Goal: Check status

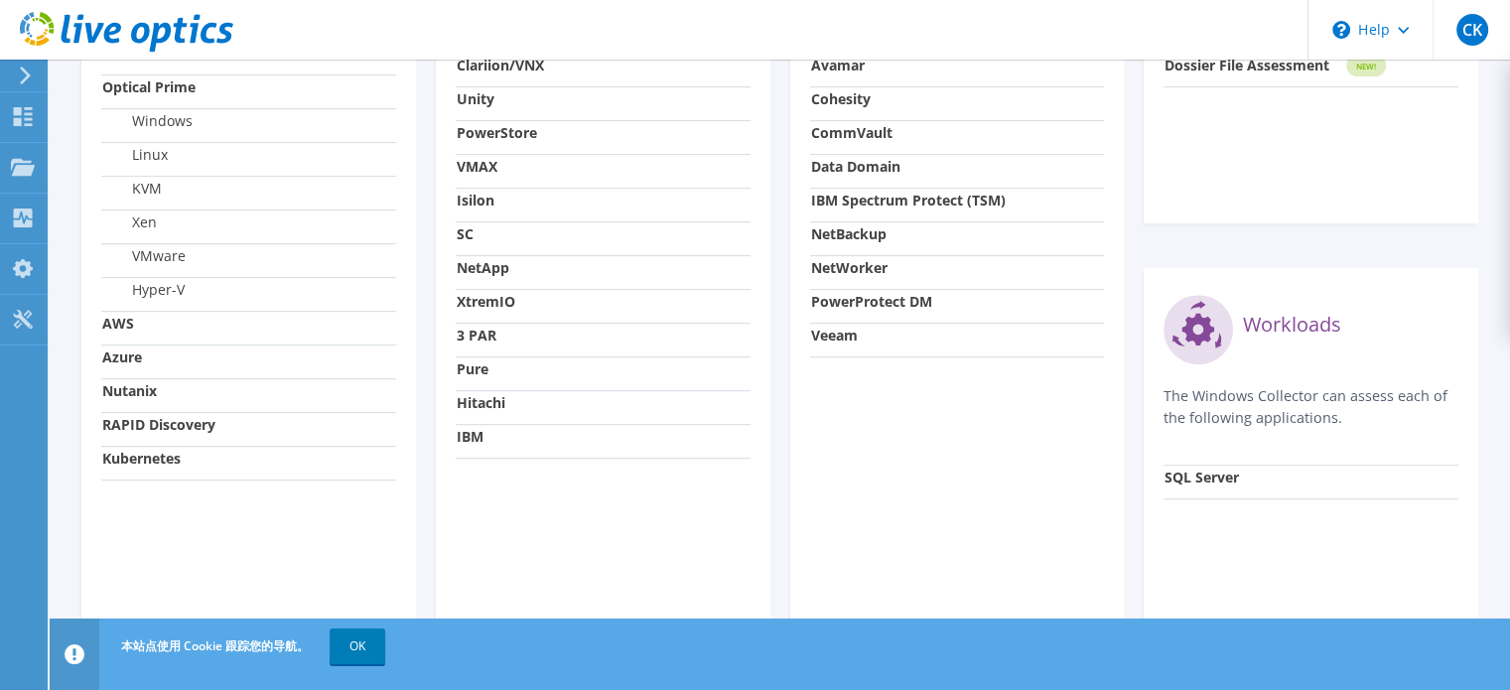
scroll to position [876, 0]
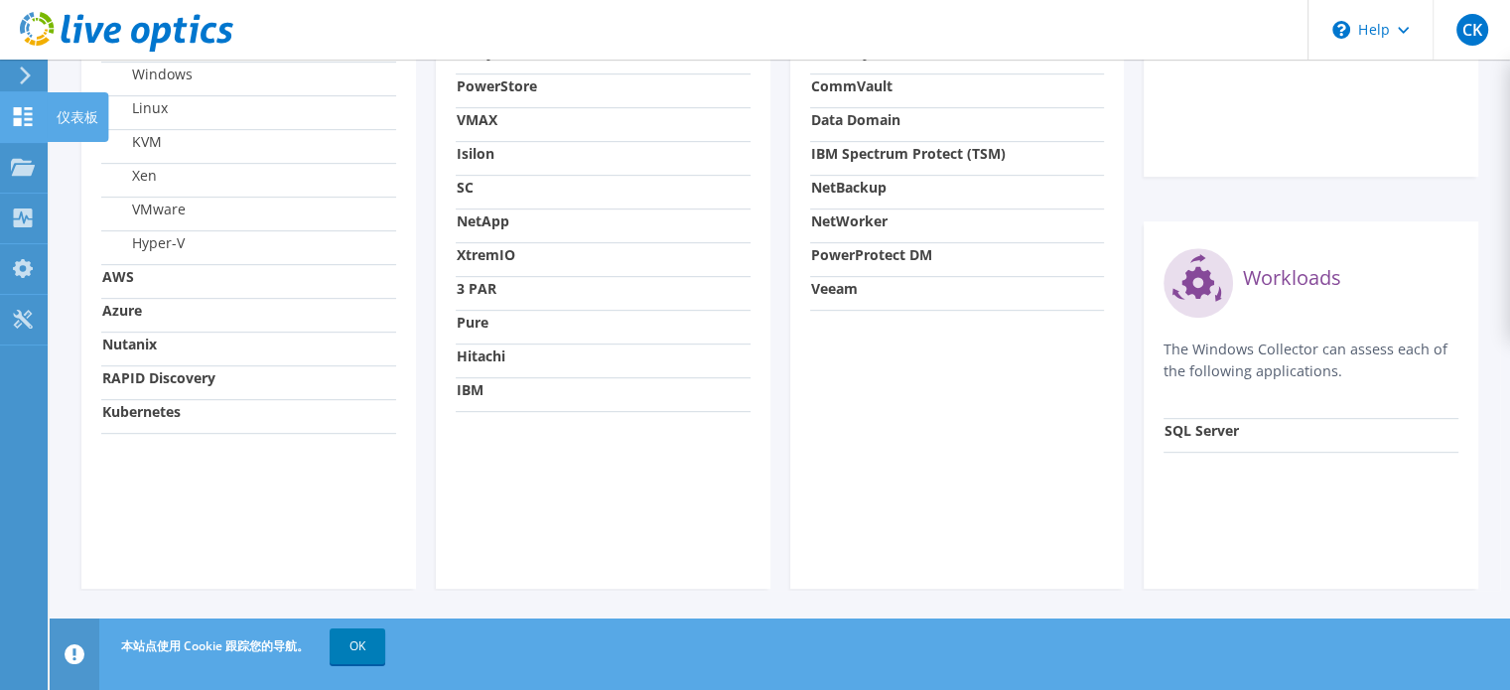
click at [26, 118] on use at bounding box center [23, 116] width 19 height 19
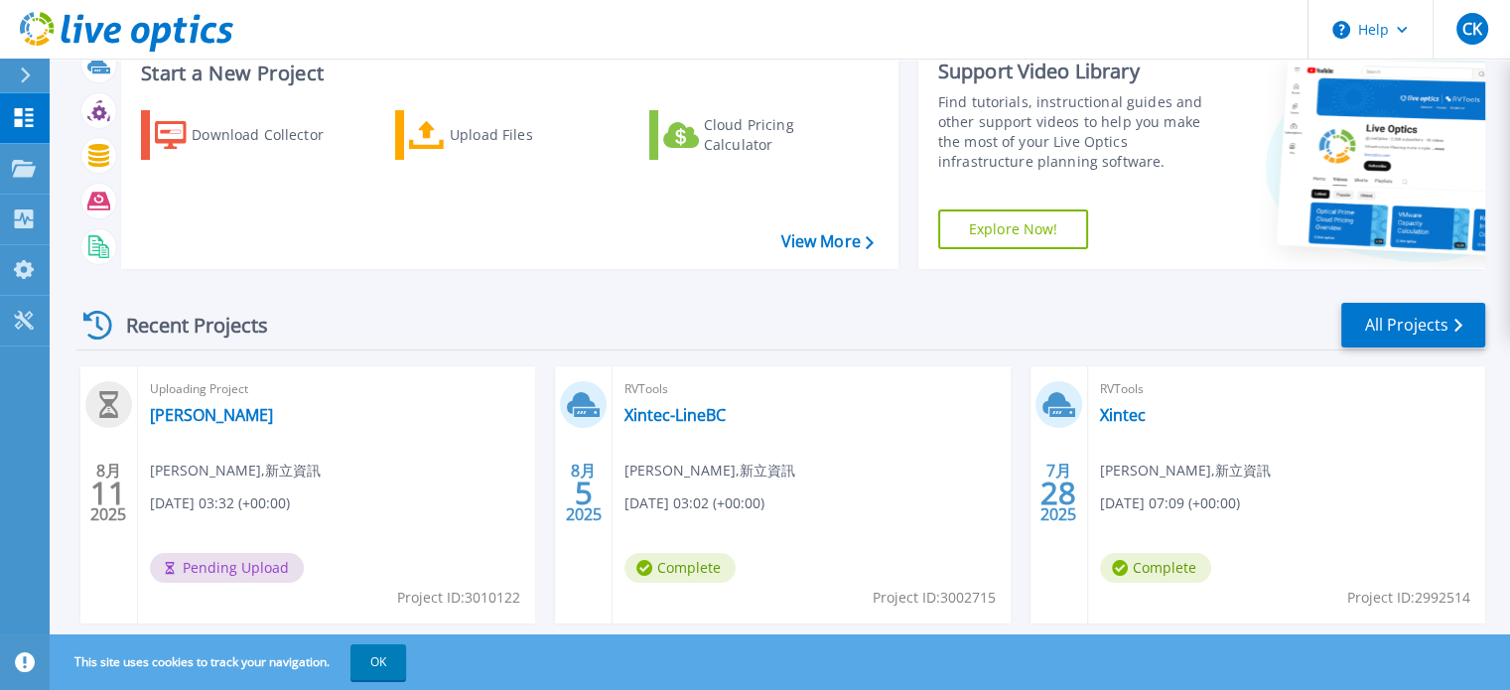
scroll to position [99, 0]
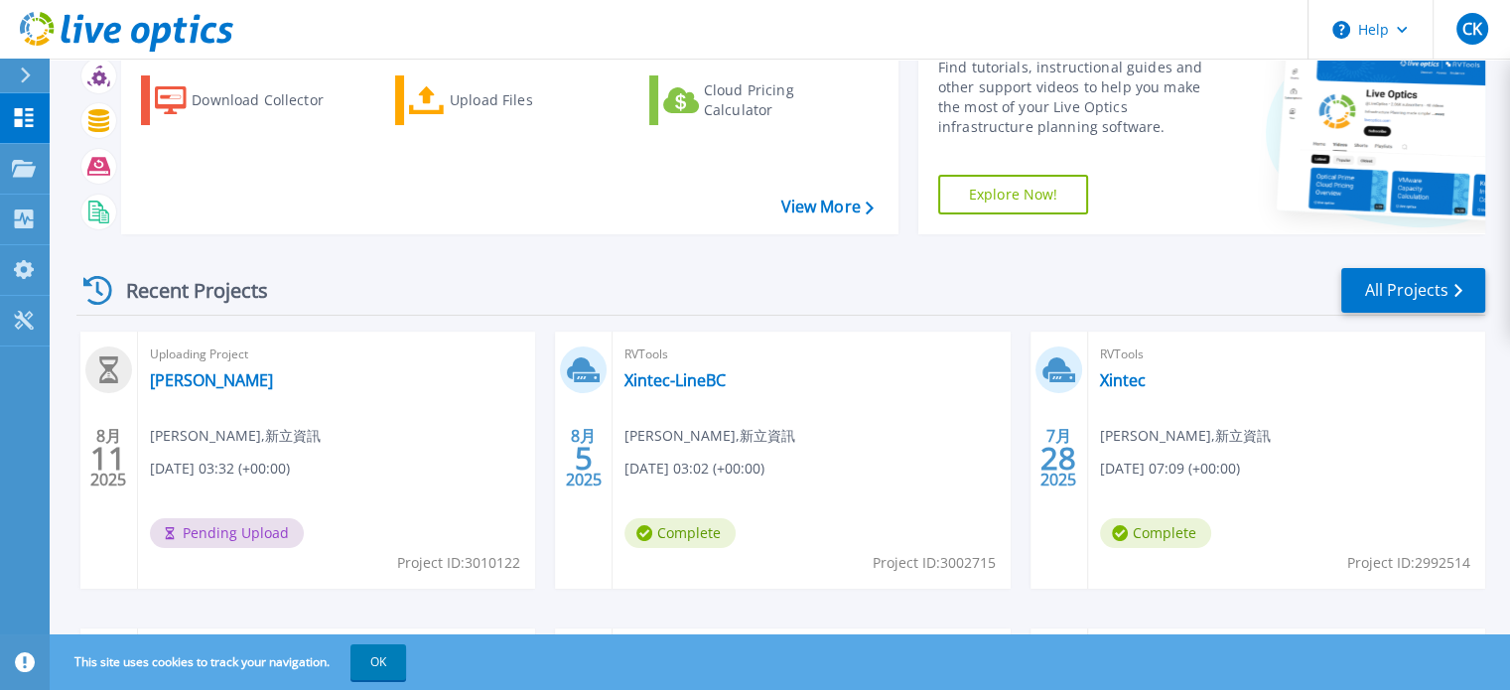
click at [199, 533] on span "Pending Upload" at bounding box center [227, 533] width 154 height 30
click at [262, 478] on span "08/11/2025, 03:32 (+00:00)" at bounding box center [220, 469] width 140 height 22
click at [112, 301] on div "Recent Projects" at bounding box center [185, 290] width 218 height 49
click at [96, 285] on icon at bounding box center [97, 290] width 29 height 29
click at [29, 125] on icon at bounding box center [24, 117] width 19 height 19
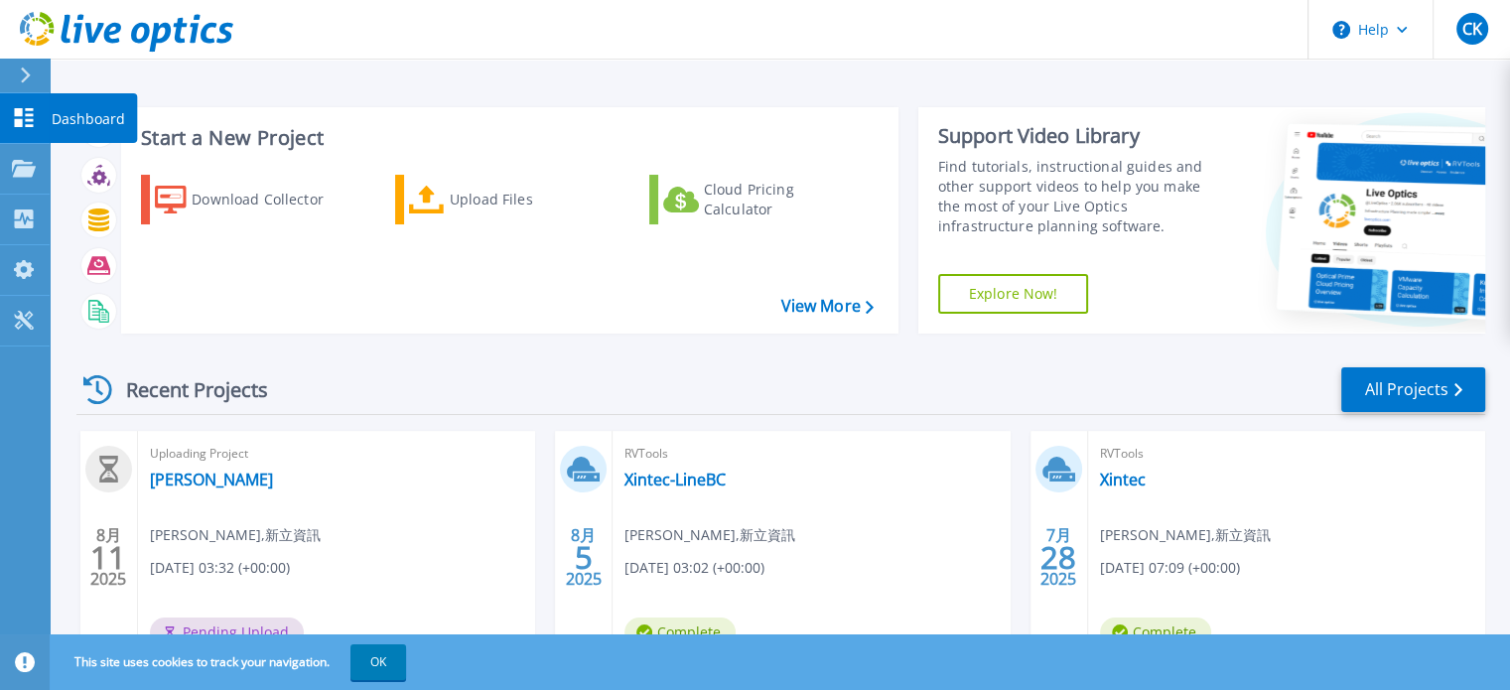
click at [23, 129] on link "Dashboard Dashboard" at bounding box center [25, 118] width 50 height 51
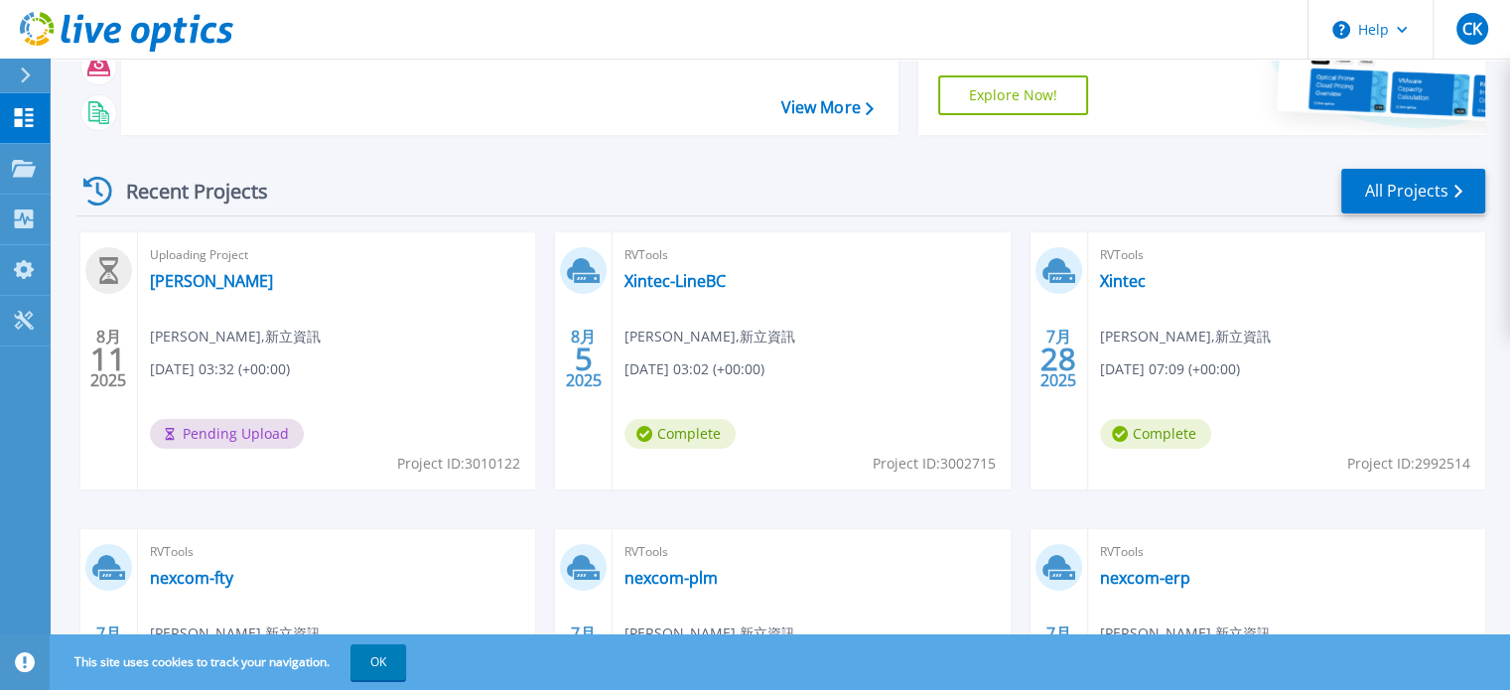
click at [245, 429] on span "Pending Upload" at bounding box center [227, 434] width 154 height 30
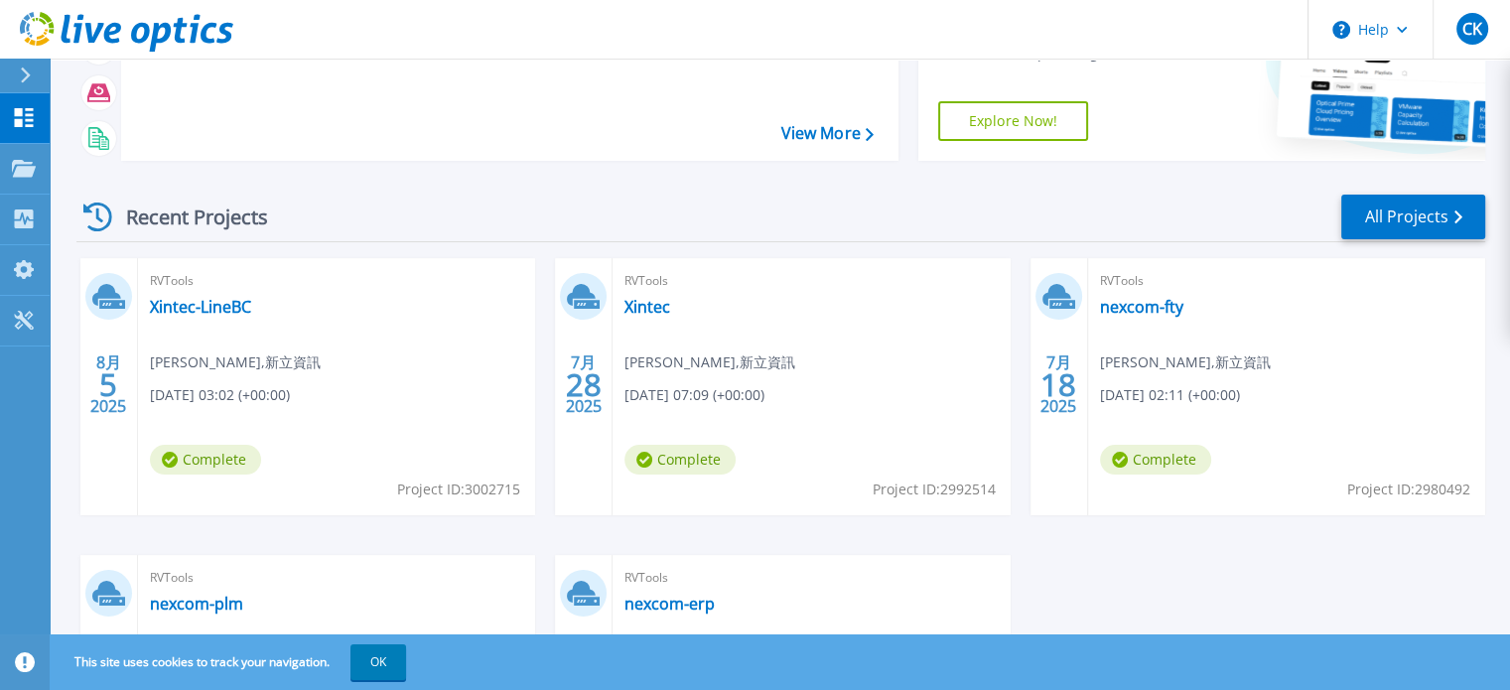
scroll to position [12, 0]
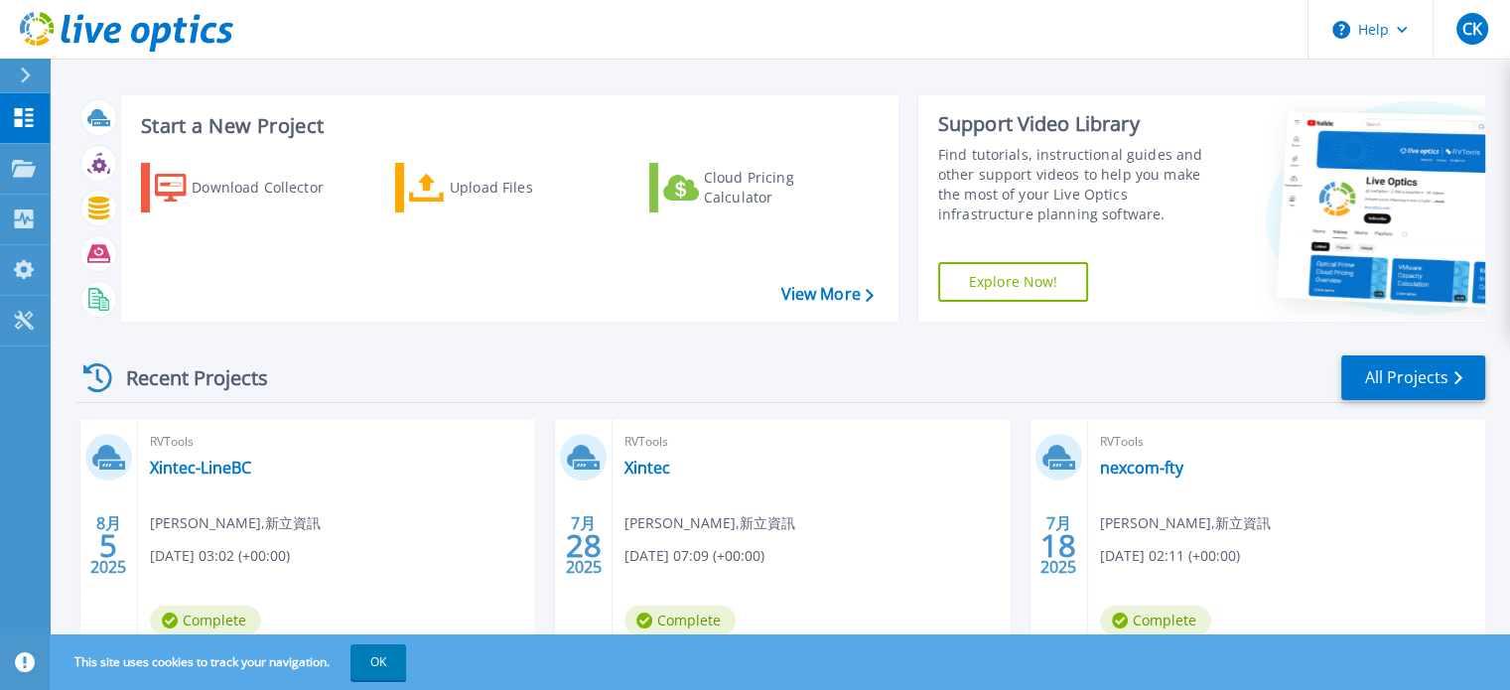
click at [94, 374] on icon at bounding box center [97, 377] width 29 height 29
click at [1422, 361] on link "All Projects" at bounding box center [1413, 377] width 144 height 45
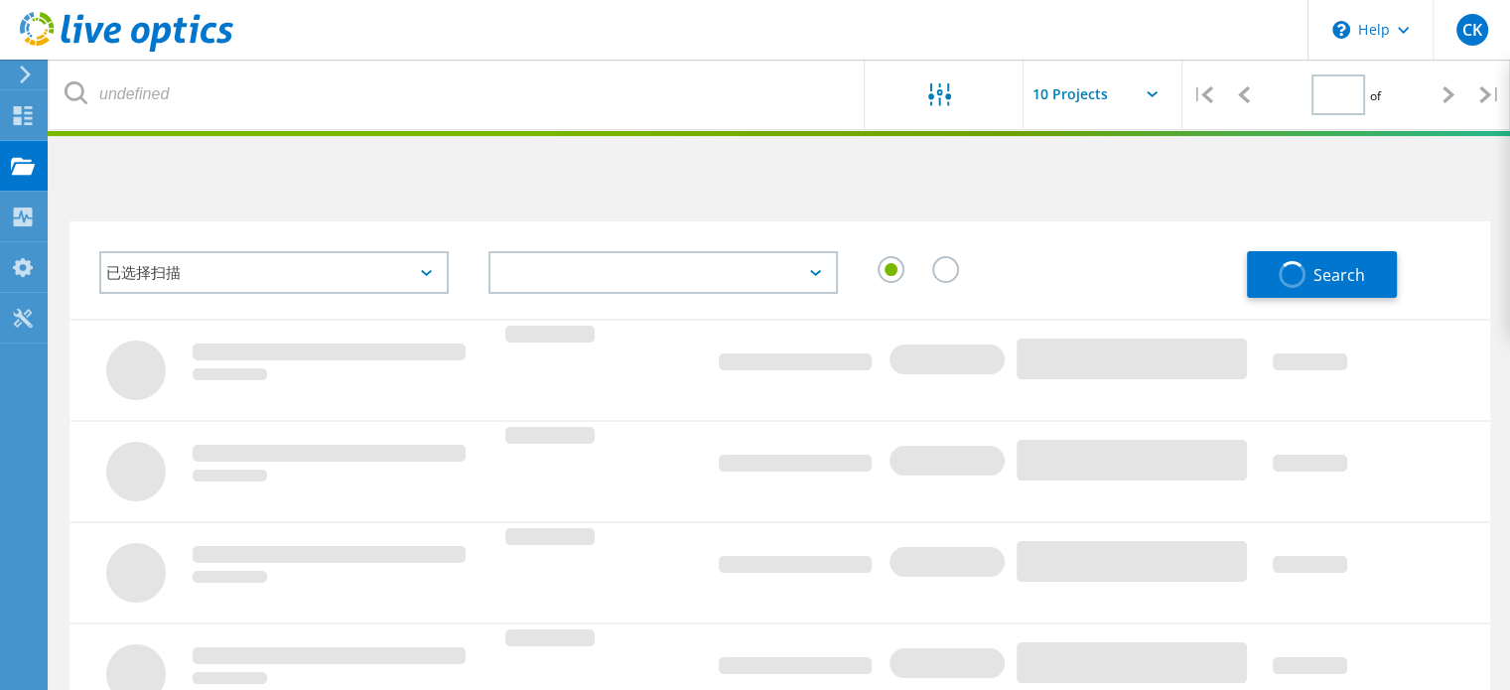
type input "1"
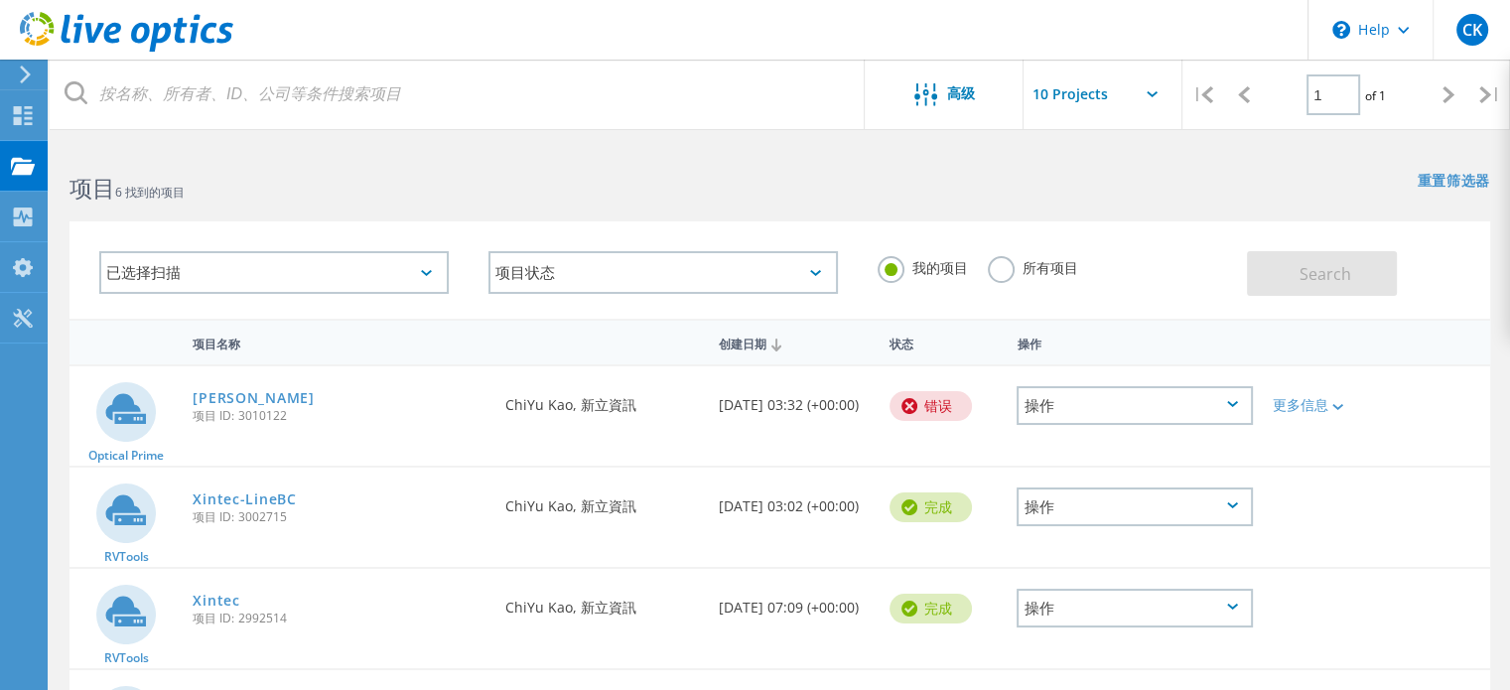
click at [942, 408] on div "错误" at bounding box center [930, 406] width 82 height 30
click at [1111, 408] on div "操作" at bounding box center [1134, 405] width 236 height 39
click at [1320, 407] on div "更多信息" at bounding box center [1318, 405] width 93 height 14
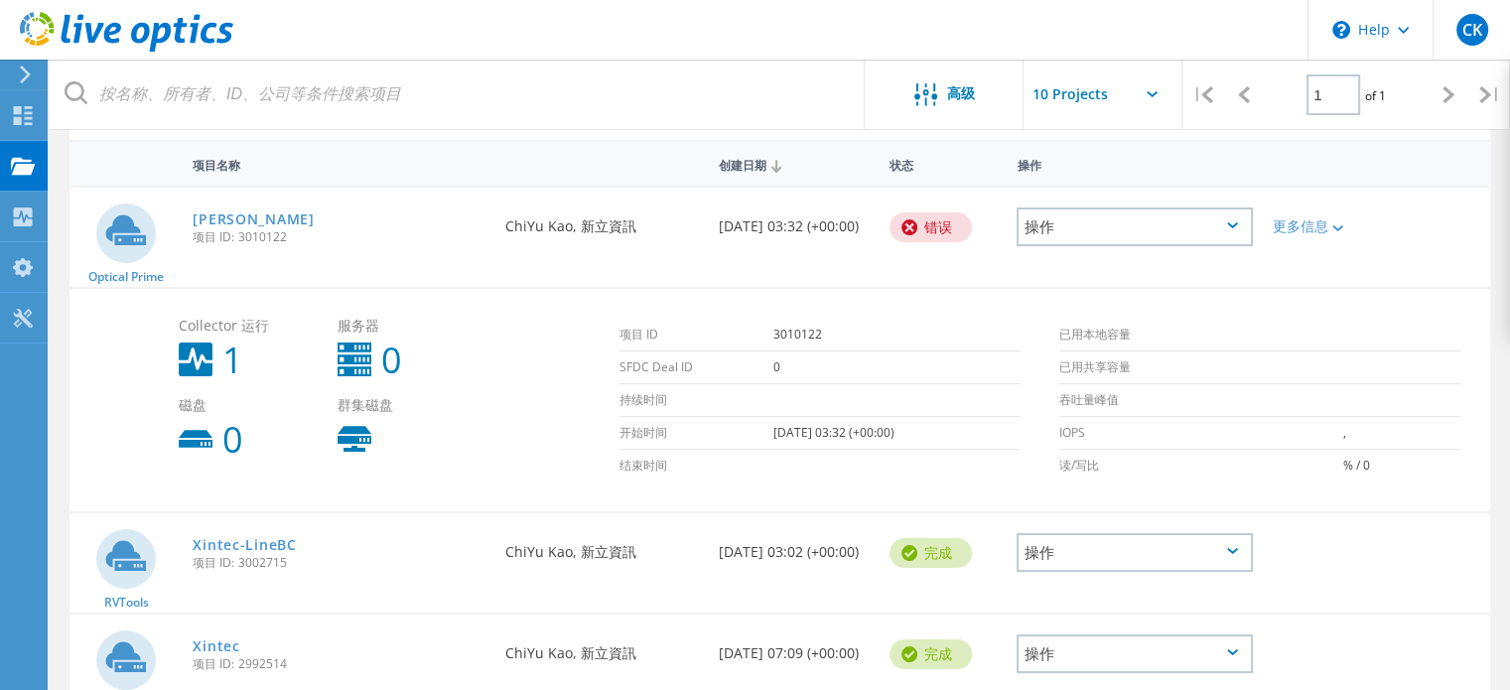
scroll to position [99, 0]
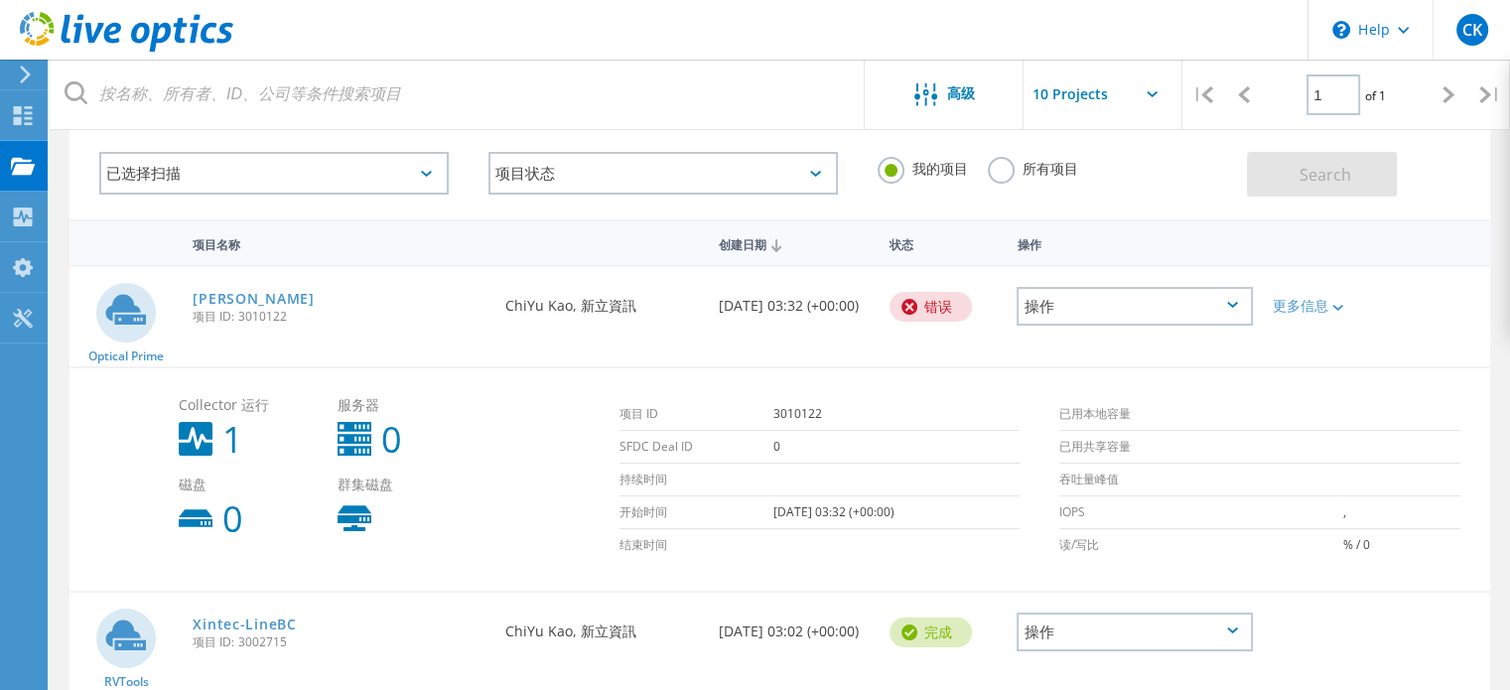
click at [880, 303] on div "错误" at bounding box center [943, 304] width 128 height 74
click at [920, 308] on div "错误" at bounding box center [930, 307] width 82 height 30
click at [1084, 309] on div "操作" at bounding box center [1134, 306] width 236 height 39
click at [1089, 275] on div "查看项目" at bounding box center [1134, 275] width 232 height 31
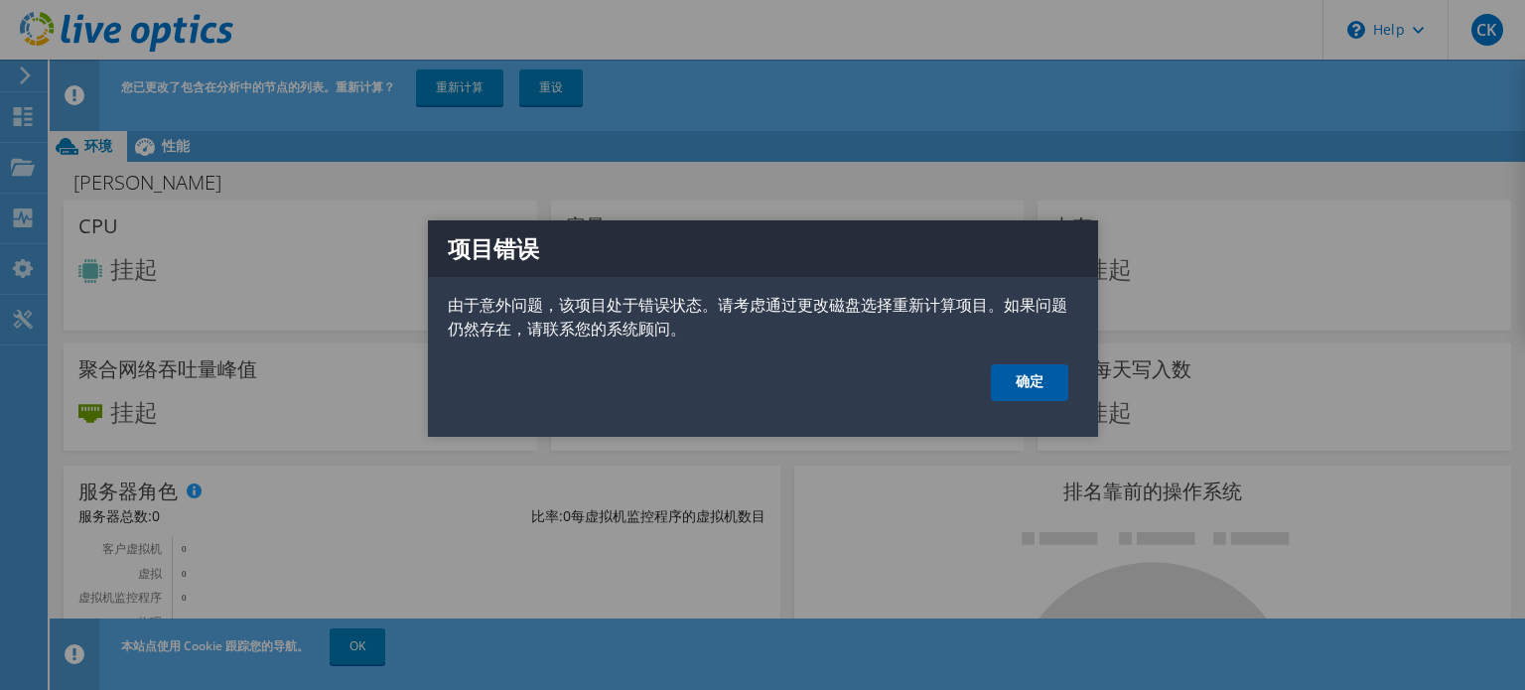
click at [1050, 372] on link "确定" at bounding box center [1029, 382] width 77 height 37
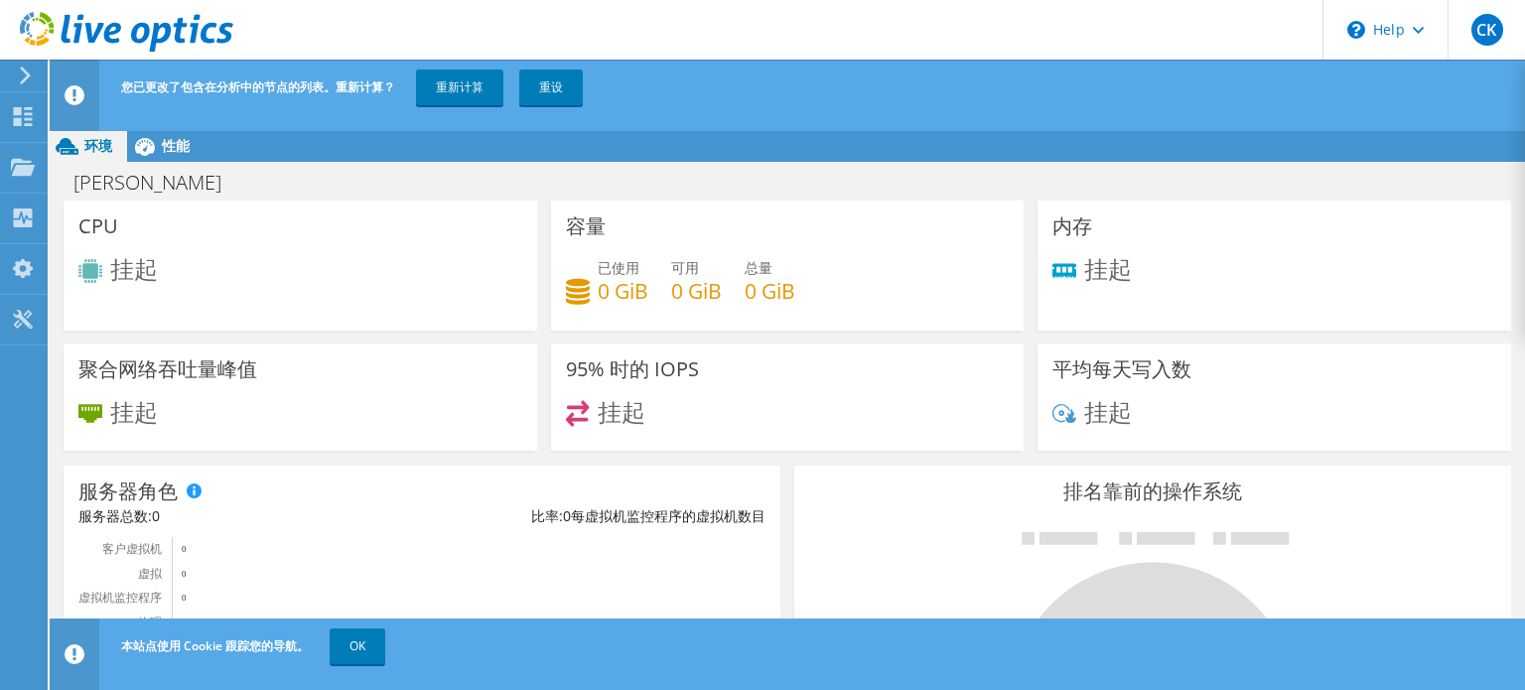
scroll to position [298, 0]
click at [340, 647] on link "OK" at bounding box center [358, 646] width 56 height 36
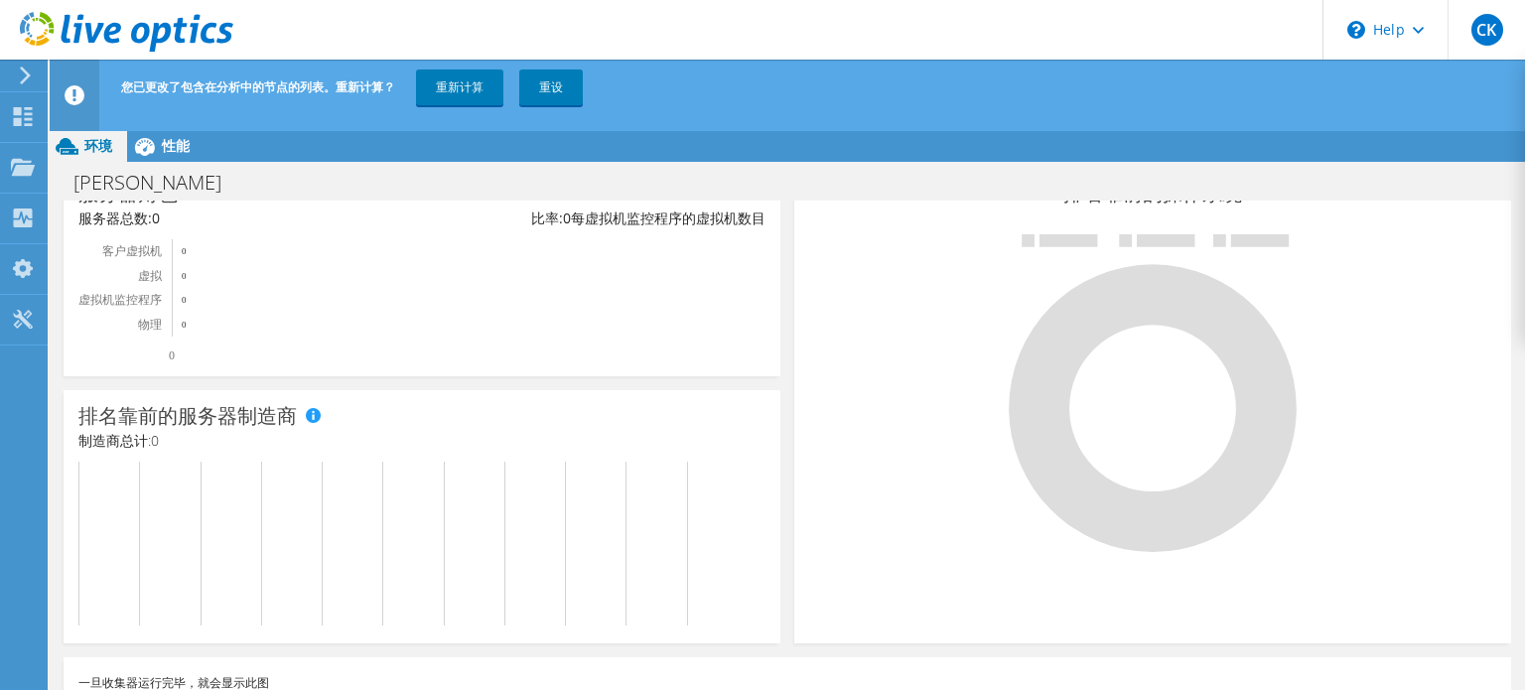
scroll to position [0, 0]
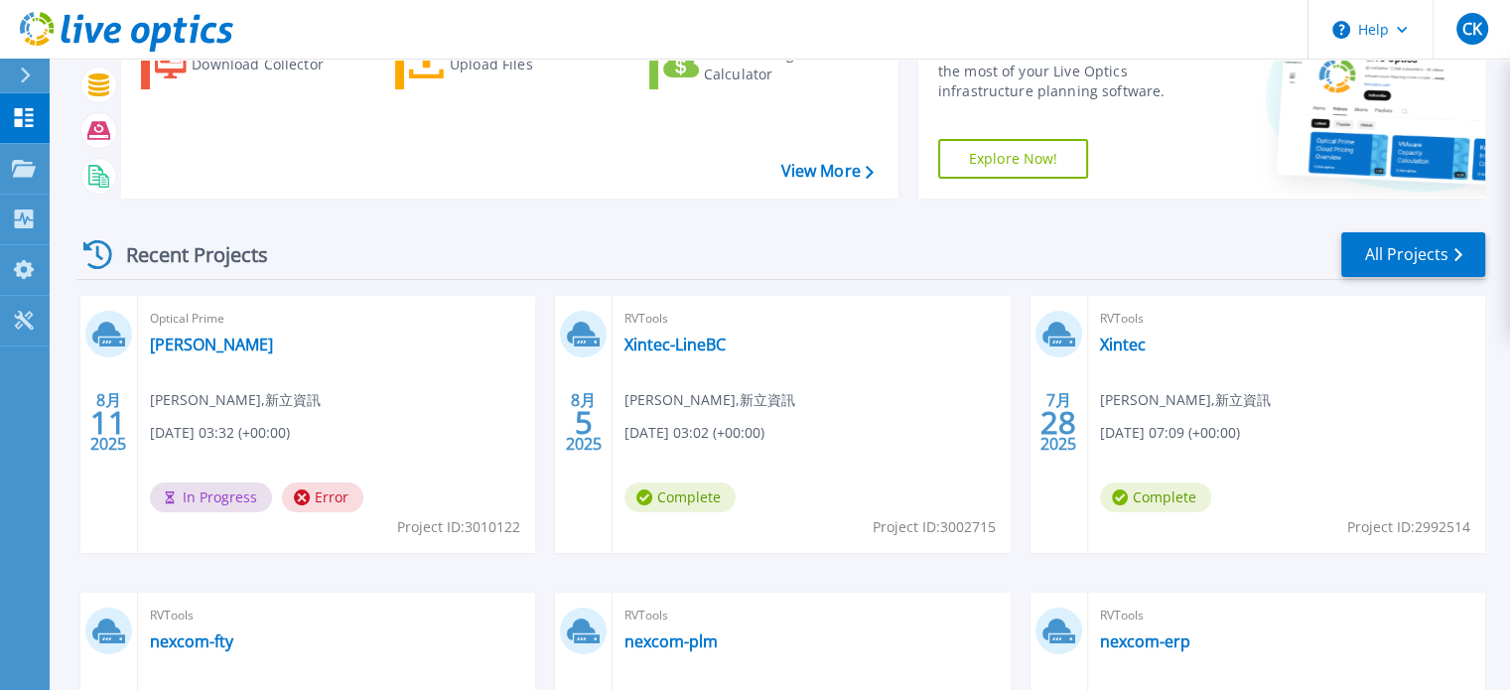
scroll to position [298, 0]
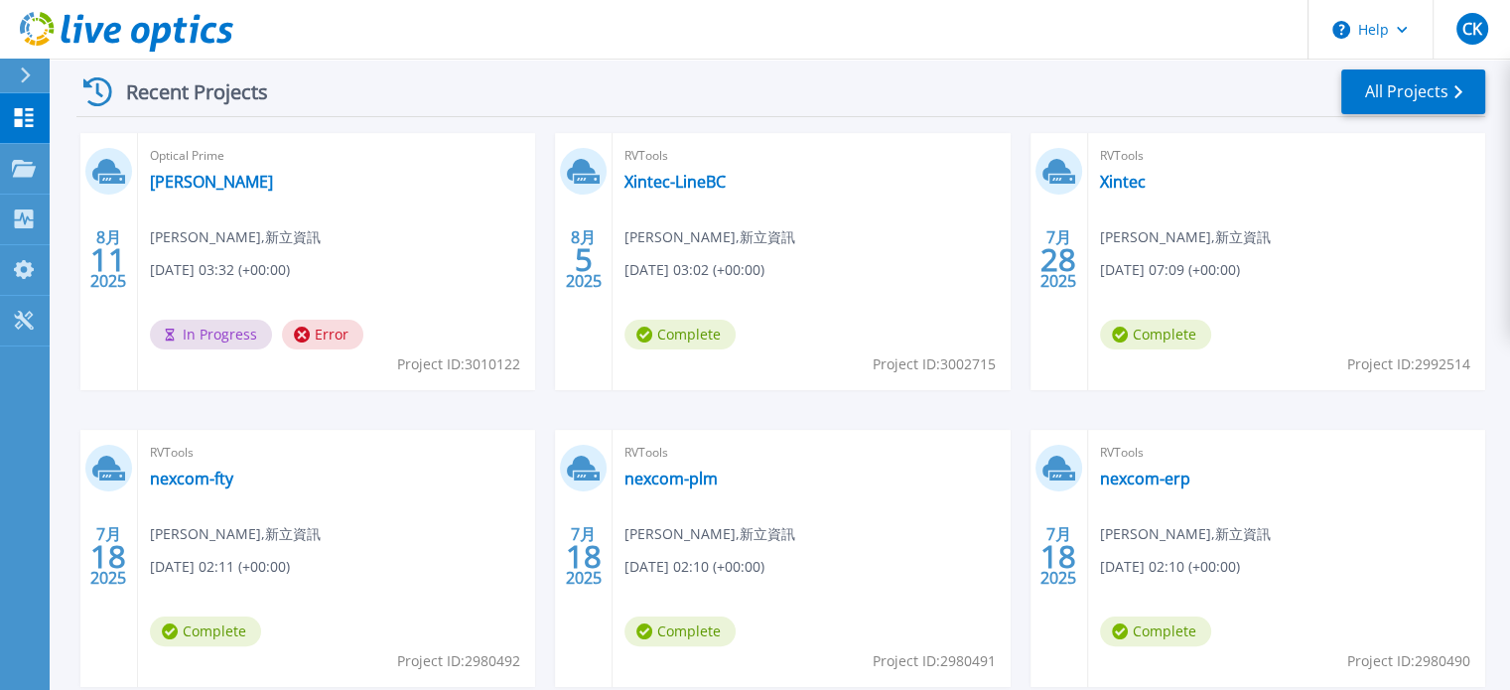
click at [226, 325] on span "In Progress" at bounding box center [211, 335] width 122 height 30
click at [334, 340] on span "Error" at bounding box center [322, 335] width 81 height 30
drag, startPoint x: 461, startPoint y: 367, endPoint x: 443, endPoint y: 368, distance: 17.9
click at [453, 368] on span "Project ID: 3010122" at bounding box center [458, 364] width 123 height 22
click at [120, 308] on div "8月 11 2025" at bounding box center [109, 261] width 58 height 257
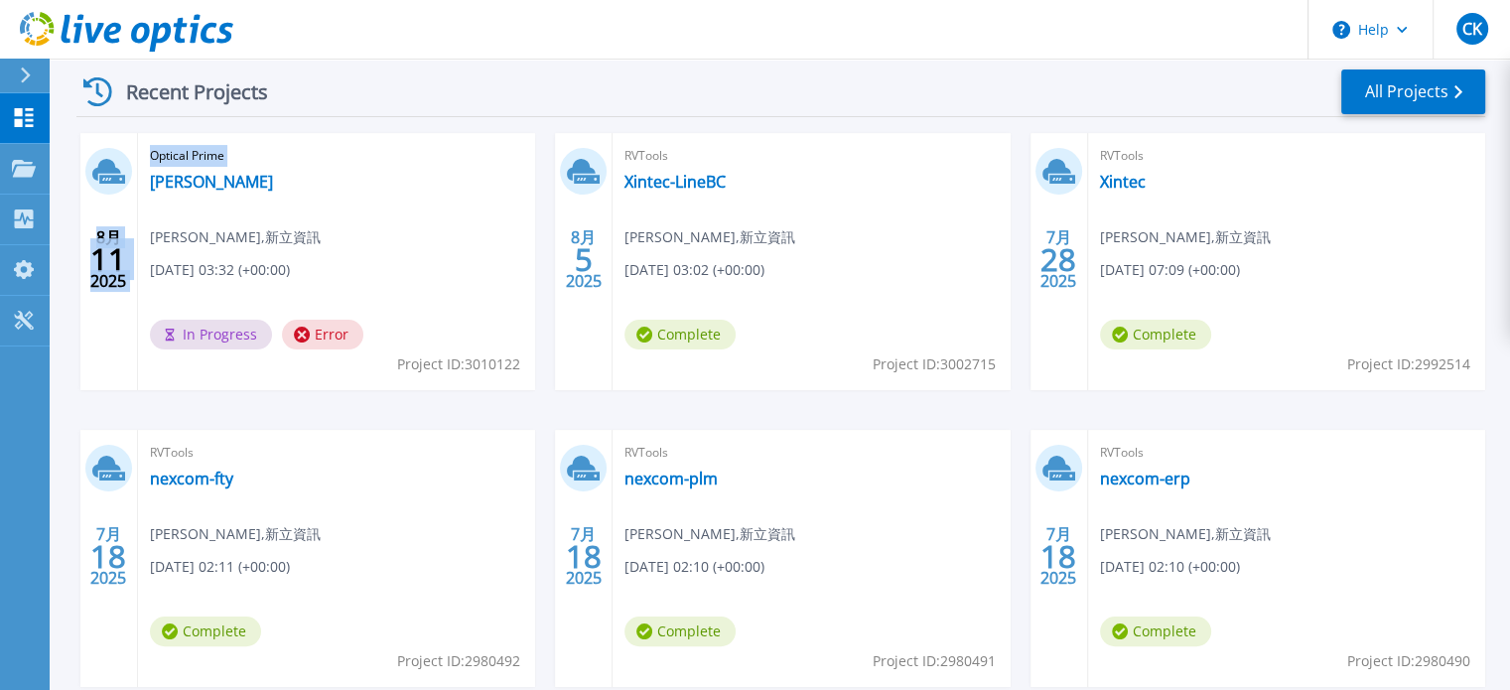
drag, startPoint x: 120, startPoint y: 308, endPoint x: 377, endPoint y: 338, distance: 258.9
click at [377, 338] on div "8月 11 2025 Optical Prime [PERSON_NAME] [PERSON_NAME] , 新立資訊 [DATE] 03:32 (+00:0…" at bounding box center [307, 261] width 455 height 257
click at [338, 363] on div "Optical Prime [PERSON_NAME] [PERSON_NAME] , 新立資訊 [DATE] 03:32 (+00:00) In Progr…" at bounding box center [336, 261] width 397 height 257
click at [199, 269] on span "[DATE] 03:32 (+00:00)" at bounding box center [220, 270] width 140 height 22
click at [167, 349] on div "In Progress Error" at bounding box center [261, 340] width 223 height 40
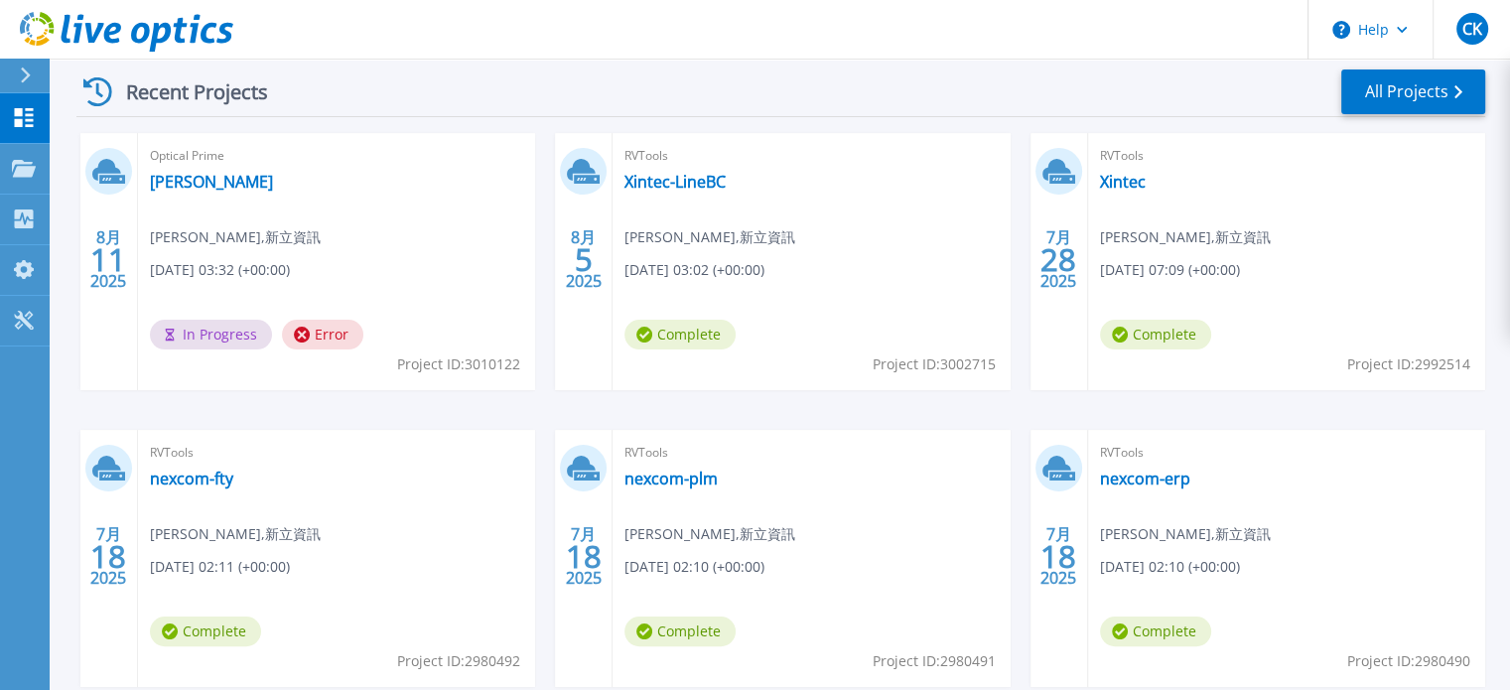
click at [124, 273] on div "8月 11 2025" at bounding box center [108, 259] width 38 height 72
click at [111, 268] on span "11" at bounding box center [108, 259] width 36 height 17
